Goal: Find specific page/section: Locate a particular part of the current website

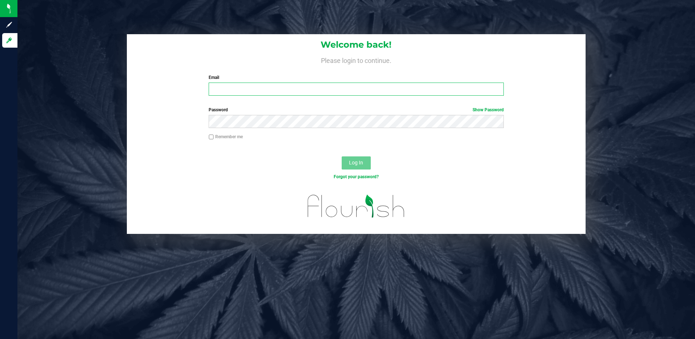
click at [248, 88] on input "Email" at bounding box center [356, 88] width 295 height 13
type input "eguasp@liveparallel.com"
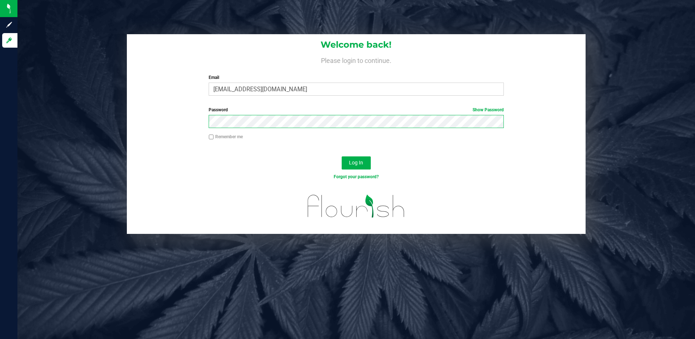
click at [341, 156] on button "Log In" at bounding box center [355, 162] width 29 height 13
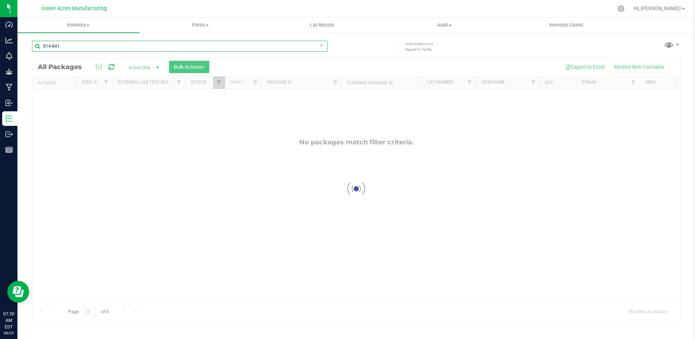
click at [167, 45] on input "814-841" at bounding box center [179, 46] width 295 height 11
paste input "GA-250821-EM-VKS-HYB-T-THC0"
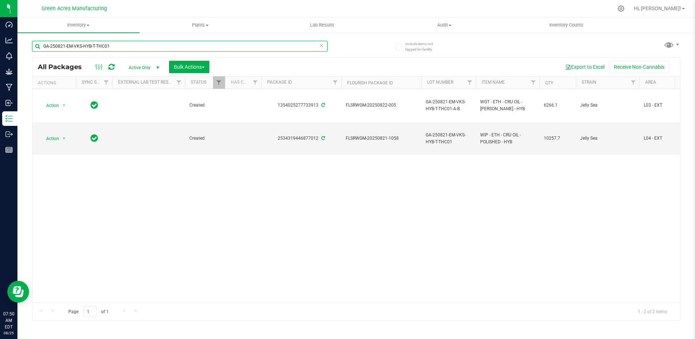
type input "GA-250821-EM-VKS-HYB-T-THC01"
click at [455, 133] on span "GA-250821-EM-VKS-HYB-T-THC01" at bounding box center [448, 138] width 46 height 14
click at [455, 133] on input "GA-250821-EM-VKS-HYB-T-THC01" at bounding box center [447, 138] width 52 height 11
